Goal: Transaction & Acquisition: Obtain resource

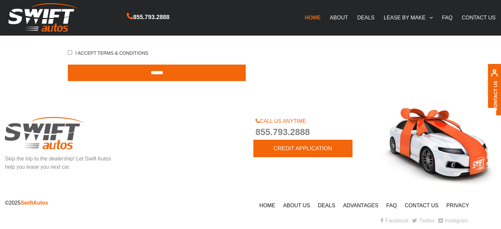
scroll to position [513, 0]
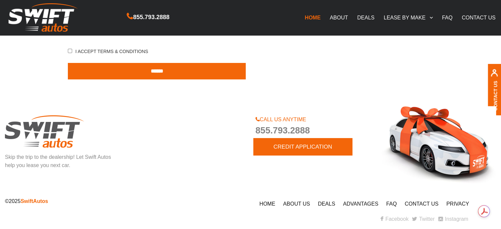
click at [366, 15] on link "DEALS" at bounding box center [365, 18] width 26 height 14
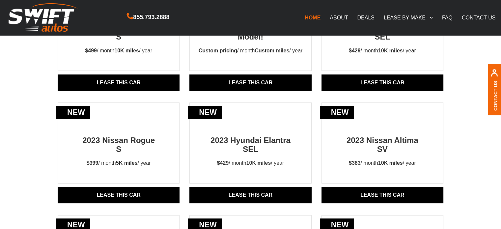
scroll to position [99, 0]
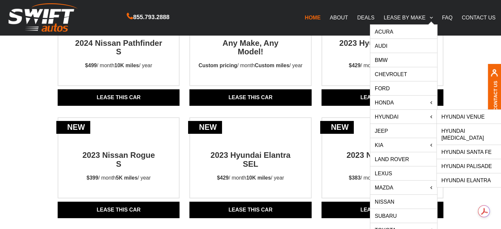
click at [477, 159] on link "Hyundai Palisade" at bounding box center [470, 166] width 67 height 14
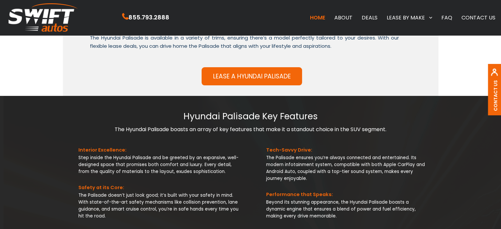
scroll to position [494, 0]
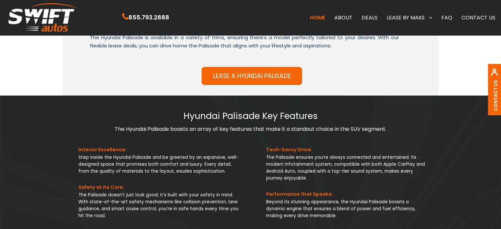
click at [258, 76] on link "LEASE A Hyundai Palisade" at bounding box center [252, 76] width 100 height 18
